Goal: Task Accomplishment & Management: Complete application form

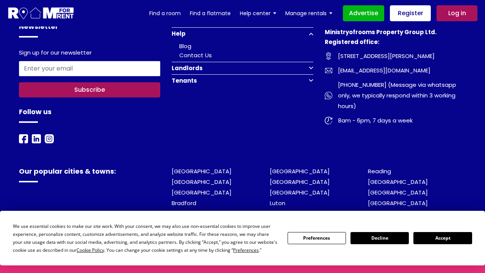
scroll to position [1559, 0]
